Goal: Task Accomplishment & Management: Manage account settings

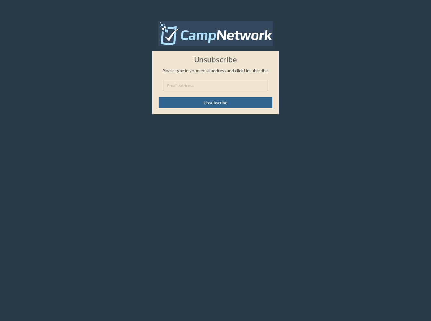
click at [205, 86] on input "text" at bounding box center [216, 85] width 104 height 11
click at [173, 85] on input "text" at bounding box center [216, 85] width 104 height 11
type input "hsiehngfamily@gmail.com"
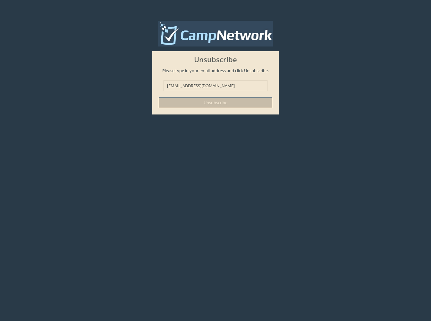
click at [180, 104] on button "Unsubscribe" at bounding box center [216, 102] width 114 height 11
